Goal: Transaction & Acquisition: Purchase product/service

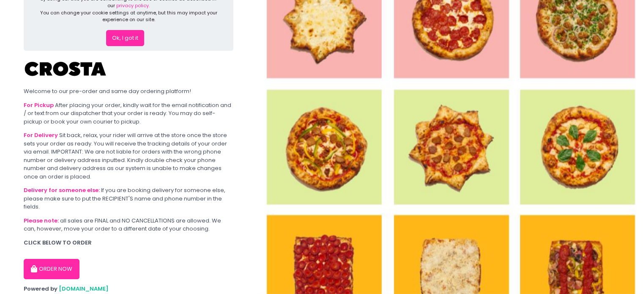
scroll to position [42, 0]
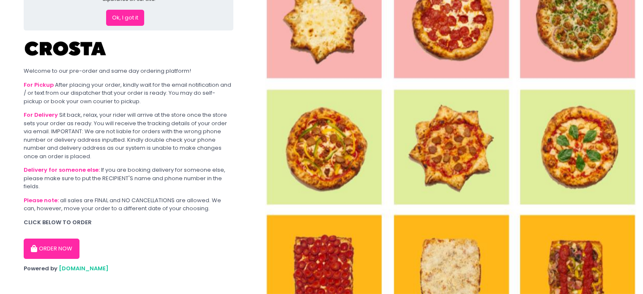
click at [137, 12] on button "Ok, I got it" at bounding box center [125, 18] width 38 height 16
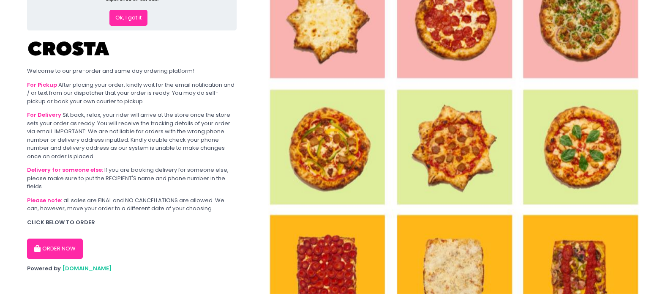
scroll to position [0, 0]
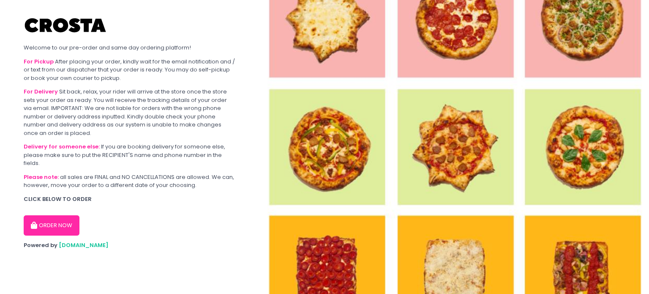
click at [65, 224] on button "ORDER NOW" at bounding box center [52, 225] width 56 height 20
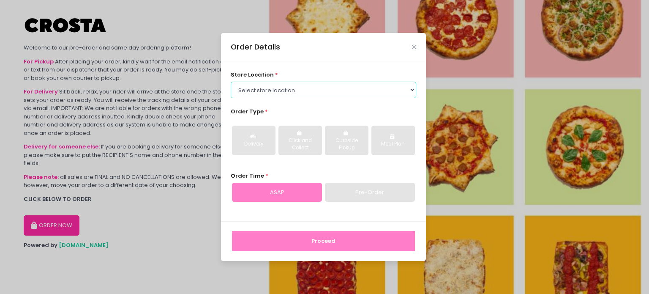
click at [262, 91] on select "Select store location [PERSON_NAME] Pizza - [PERSON_NAME] Pizza - [GEOGRAPHIC_D…" at bounding box center [324, 90] width 186 height 16
select select "65090bae48156caed44a5eb4"
click at [231, 82] on select "Select store location [PERSON_NAME] Pizza - [PERSON_NAME] Pizza - [GEOGRAPHIC_D…" at bounding box center [324, 90] width 186 height 16
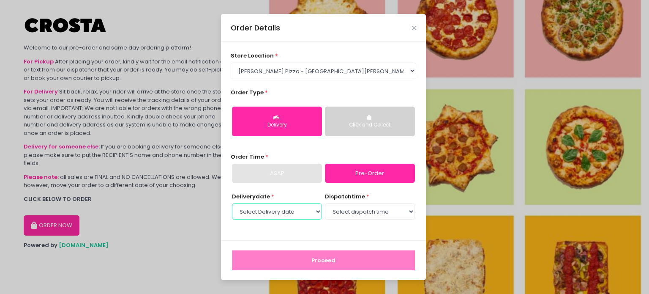
click at [278, 212] on select "Select Delivery date [DATE] [DATE] [DATE] [DATE] [DATE]" at bounding box center [277, 211] width 90 height 16
select select "[DATE]"
click at [232, 203] on select "Select Delivery date [DATE] [DATE] [DATE] [DATE] [DATE]" at bounding box center [277, 211] width 90 height 16
click at [345, 214] on select "Select dispatch time 12:00 PM - 12:30 PM 12:30 PM - 01:00 PM 01:00 PM - 01:30 P…" at bounding box center [370, 211] width 90 height 16
select select "12:00"
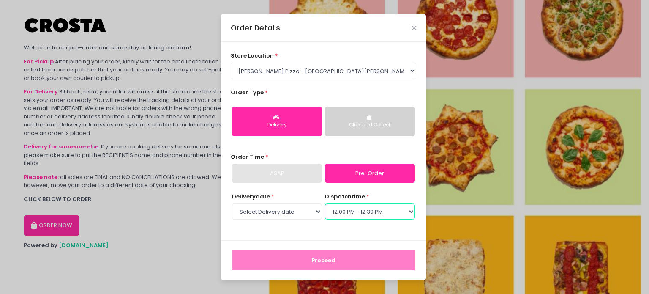
click at [325, 203] on select "Select dispatch time 12:00 PM - 12:30 PM 12:30 PM - 01:00 PM 01:00 PM - 01:30 P…" at bounding box center [370, 211] width 90 height 16
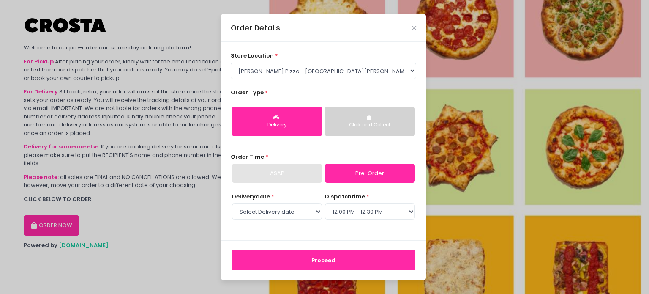
click at [334, 257] on button "Proceed" at bounding box center [323, 260] width 183 height 20
